Goal: Task Accomplishment & Management: Complete application form

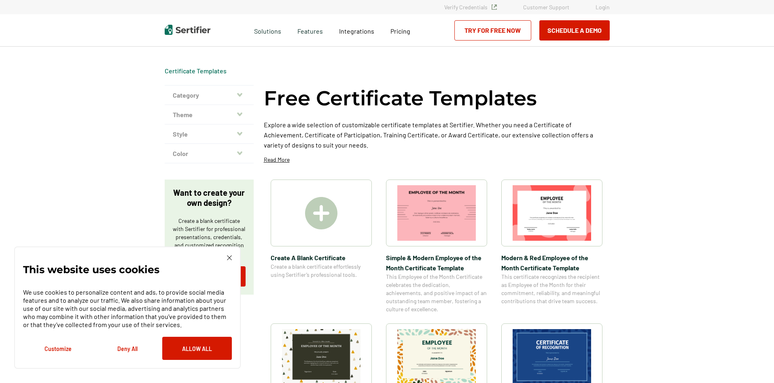
click at [322, 217] on img at bounding box center [321, 213] width 32 height 32
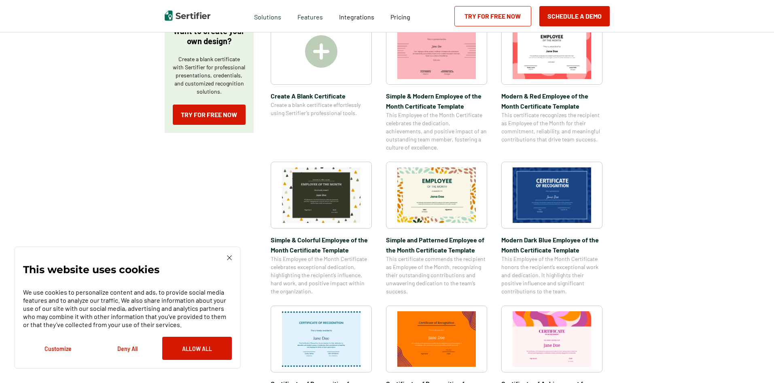
scroll to position [162, 0]
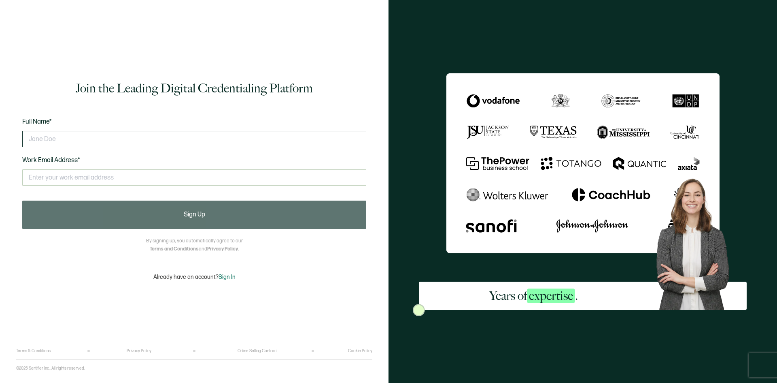
click at [63, 141] on input "text" at bounding box center [194, 139] width 344 height 16
type input "[PERSON_NAME]"
click at [72, 181] on input "text" at bounding box center [194, 177] width 344 height 16
